Goal: Task Accomplishment & Management: Manage account settings

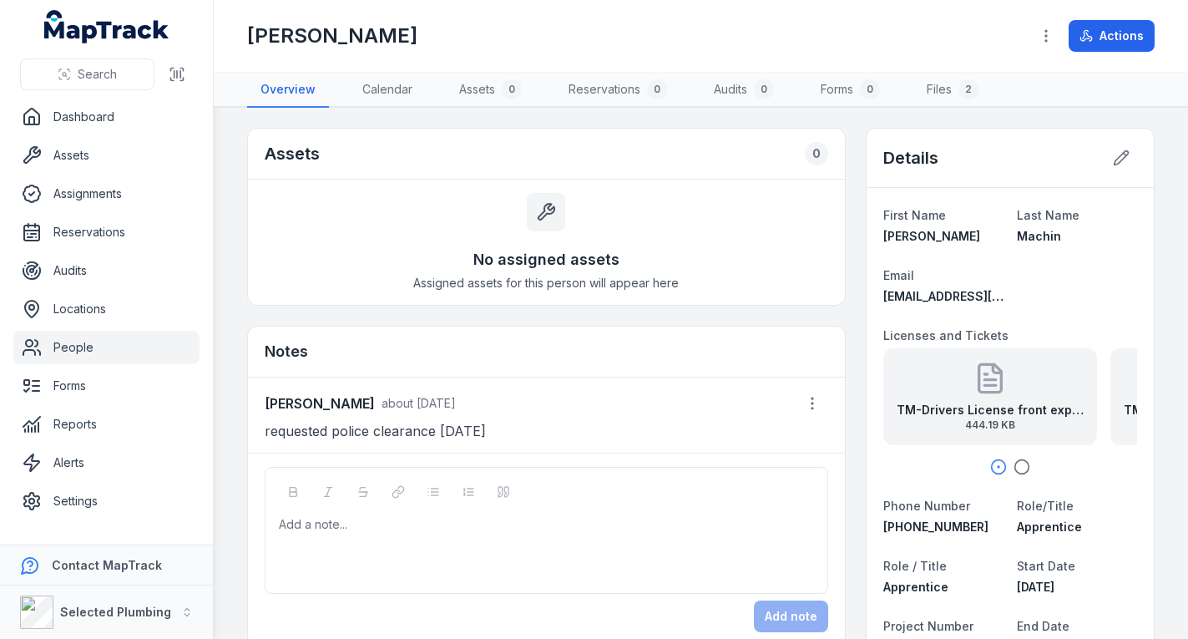
click at [164, 355] on link "People" at bounding box center [106, 347] width 186 height 33
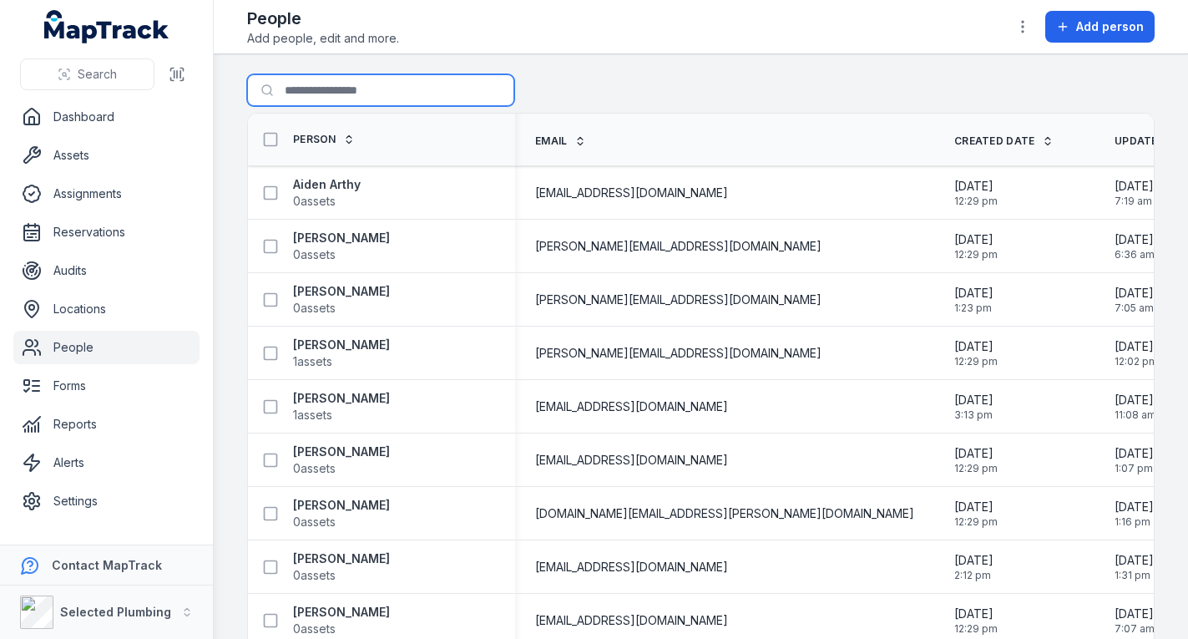
click at [362, 89] on input "Search for people" at bounding box center [380, 90] width 267 height 32
type input "***"
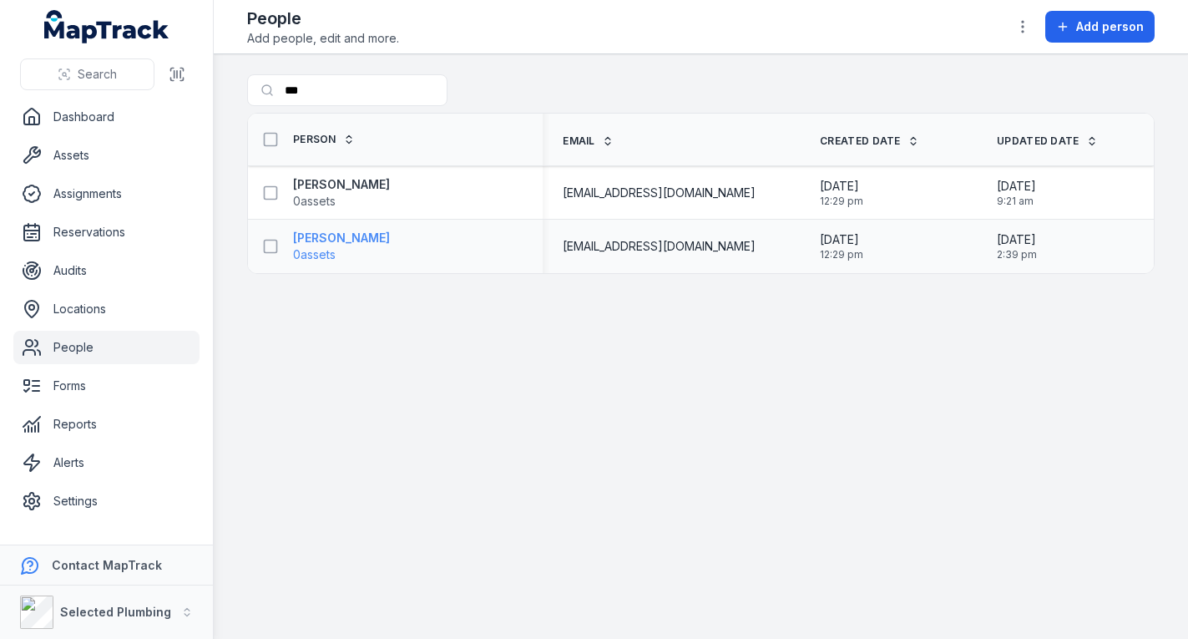
click at [360, 234] on strong "[PERSON_NAME]" at bounding box center [341, 238] width 97 height 17
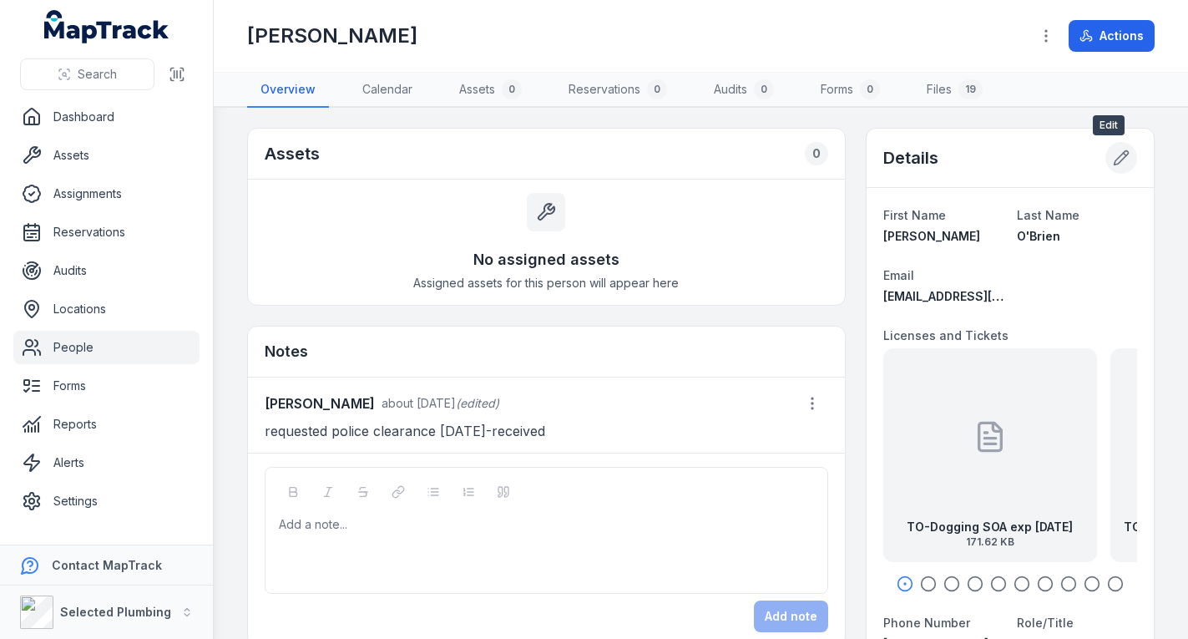
click at [1115, 151] on icon at bounding box center [1122, 158] width 14 height 14
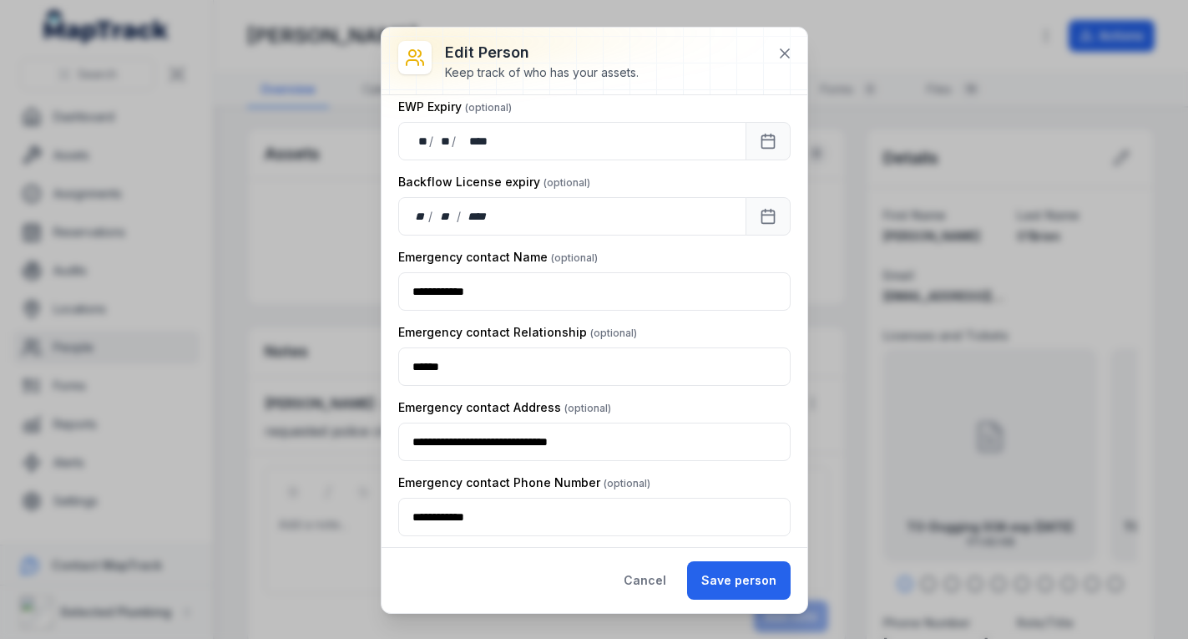
scroll to position [2283, 0]
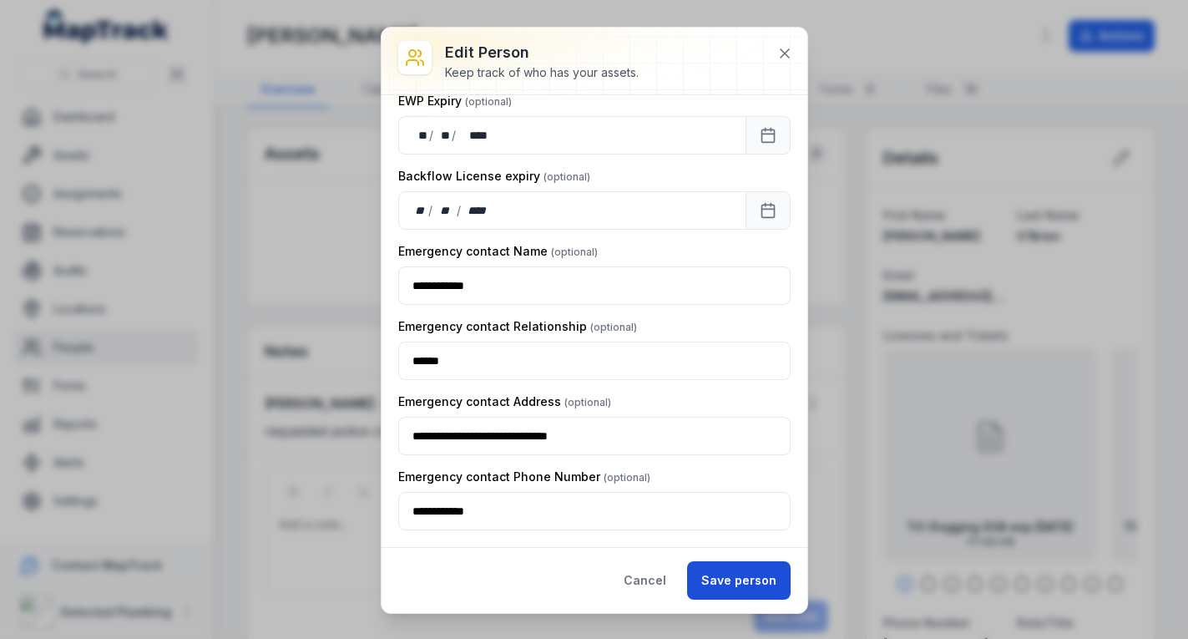
click at [766, 577] on button "Save person" at bounding box center [739, 580] width 104 height 38
